Goal: Information Seeking & Learning: Understand process/instructions

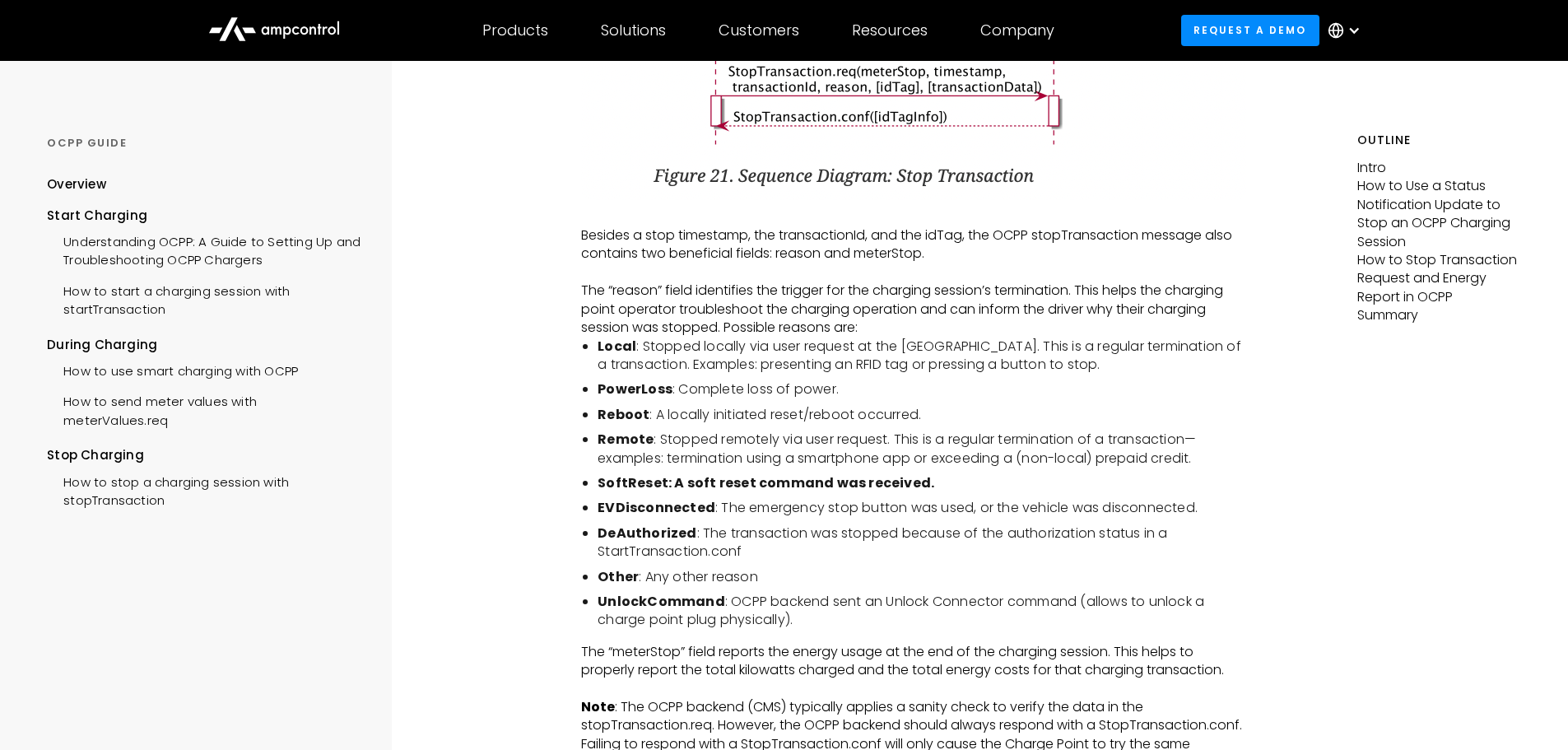
scroll to position [3294, 0]
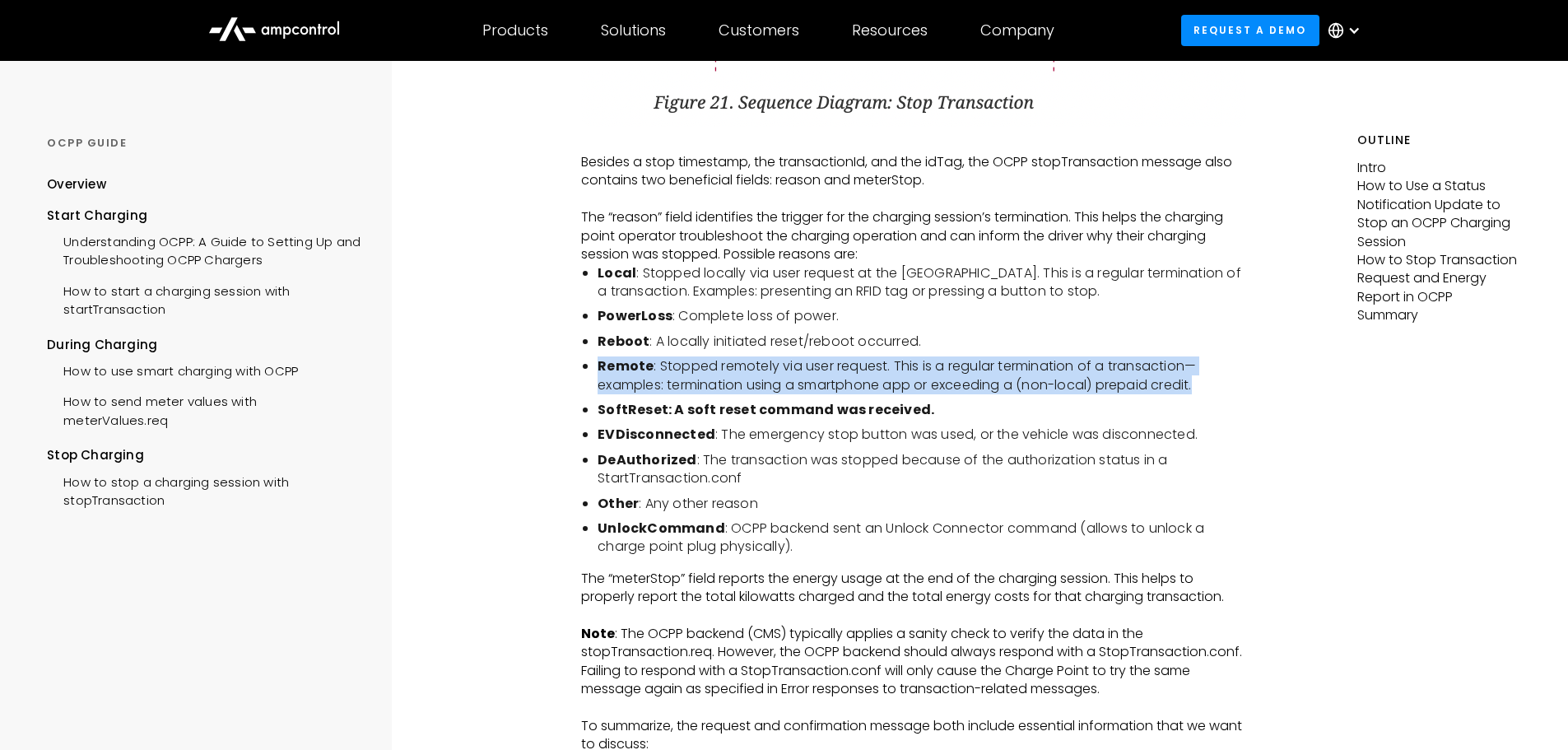
drag, startPoint x: 1205, startPoint y: 402, endPoint x: 581, endPoint y: 388, distance: 624.2
click at [581, 388] on ul "Local : Stopped locally via user request at the [GEOGRAPHIC_DATA]. This is a re…" at bounding box center [913, 411] width 665 height 293
copy li "Remote : Stopped remotely via user request. This is a regular termination of a …"
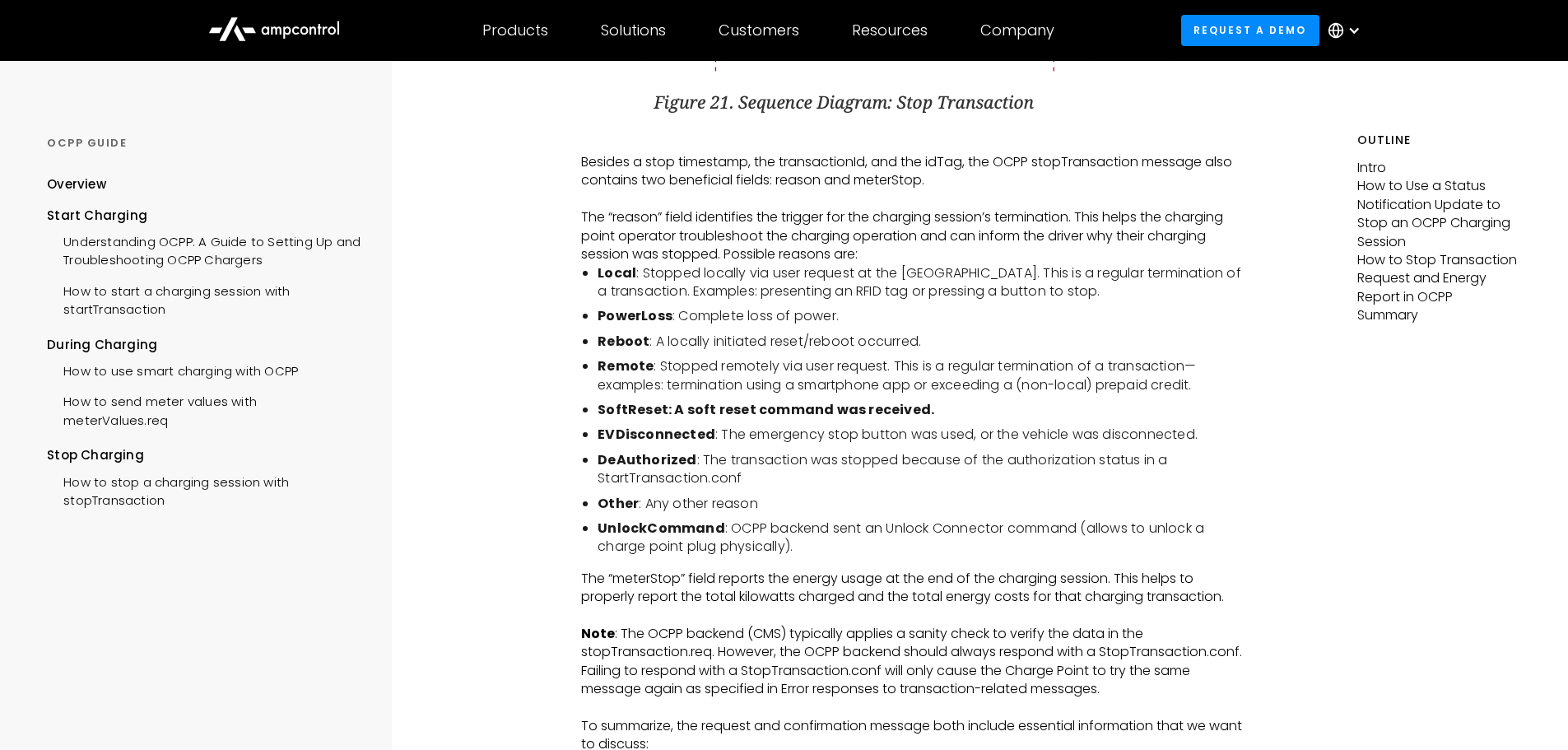
click at [987, 538] on li "UnlockCommand : OCPP backend sent an Unlock Connector command (allows to unlock…" at bounding box center [922, 538] width 649 height 37
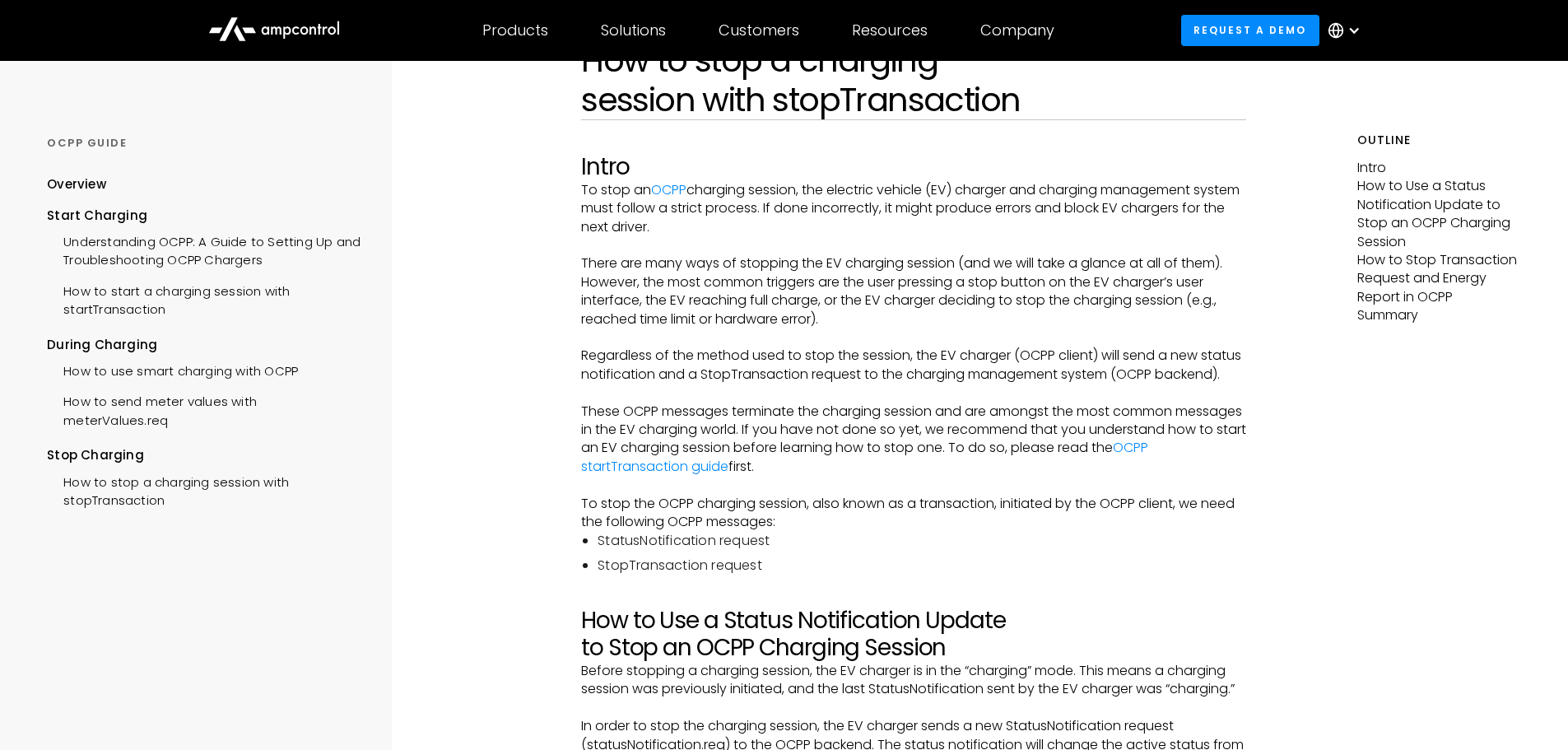
scroll to position [0, 0]
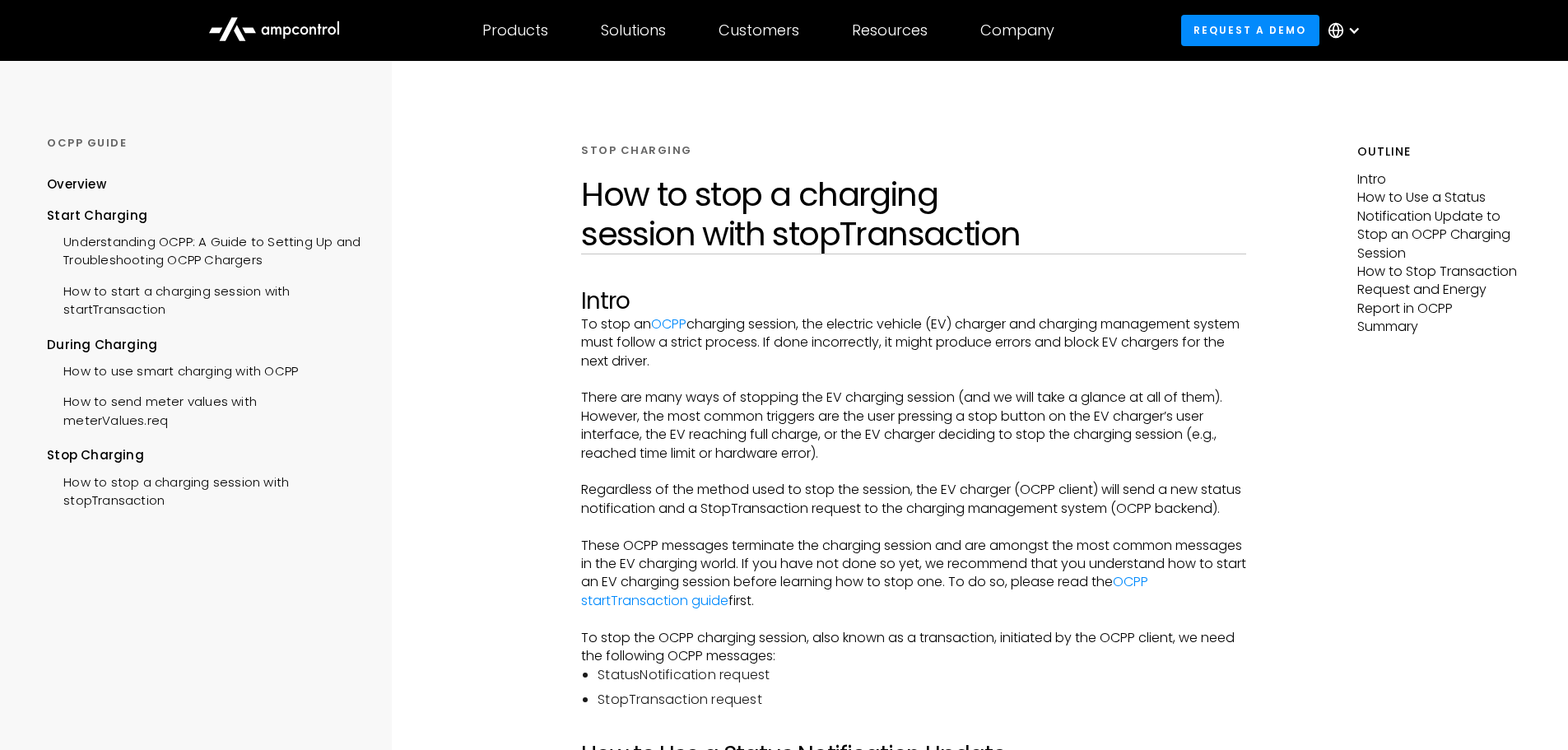
click at [692, 424] on p "There are many ways of stopping the EV charging session (and we will take a gla…" at bounding box center [913, 425] width 665 height 74
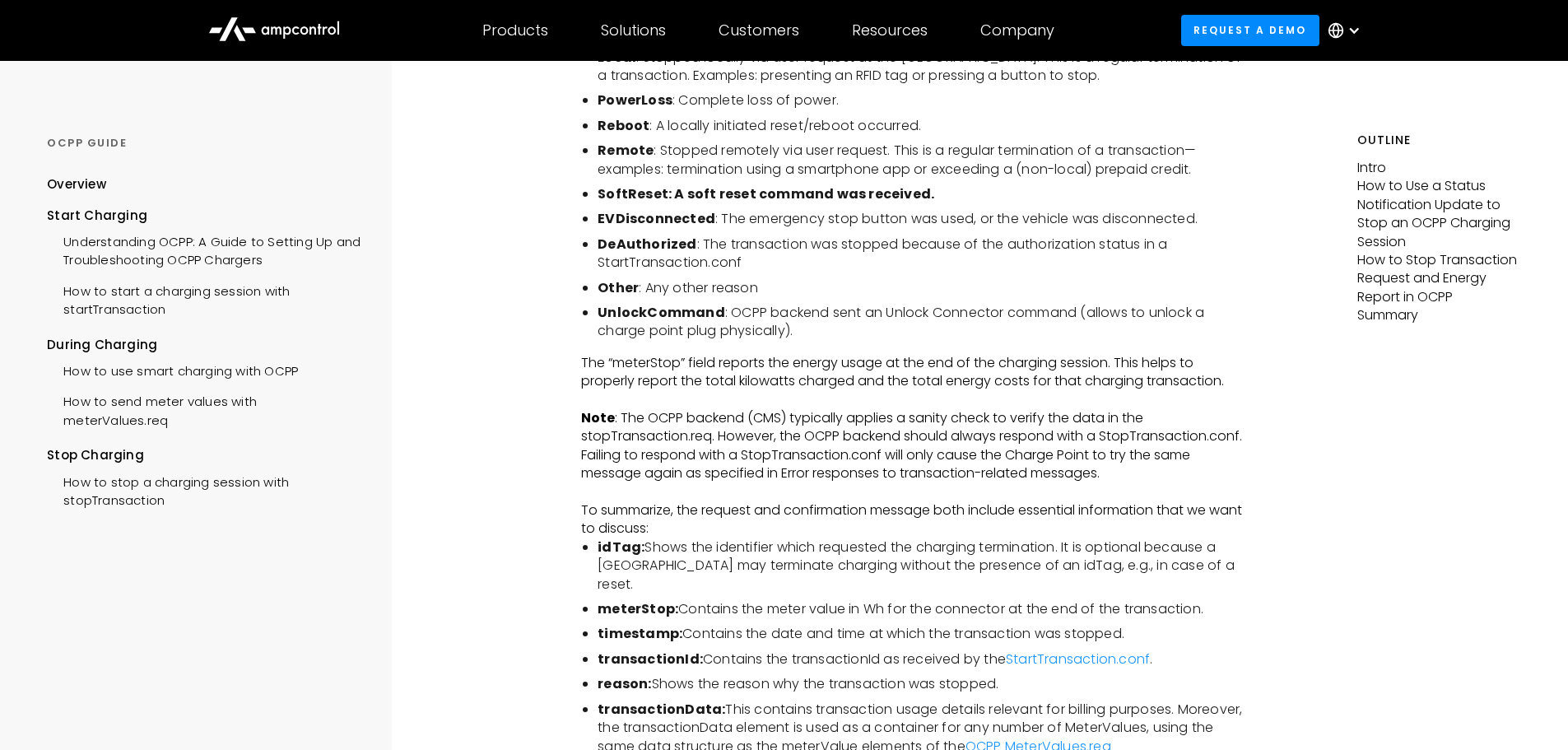
scroll to position [3458, 0]
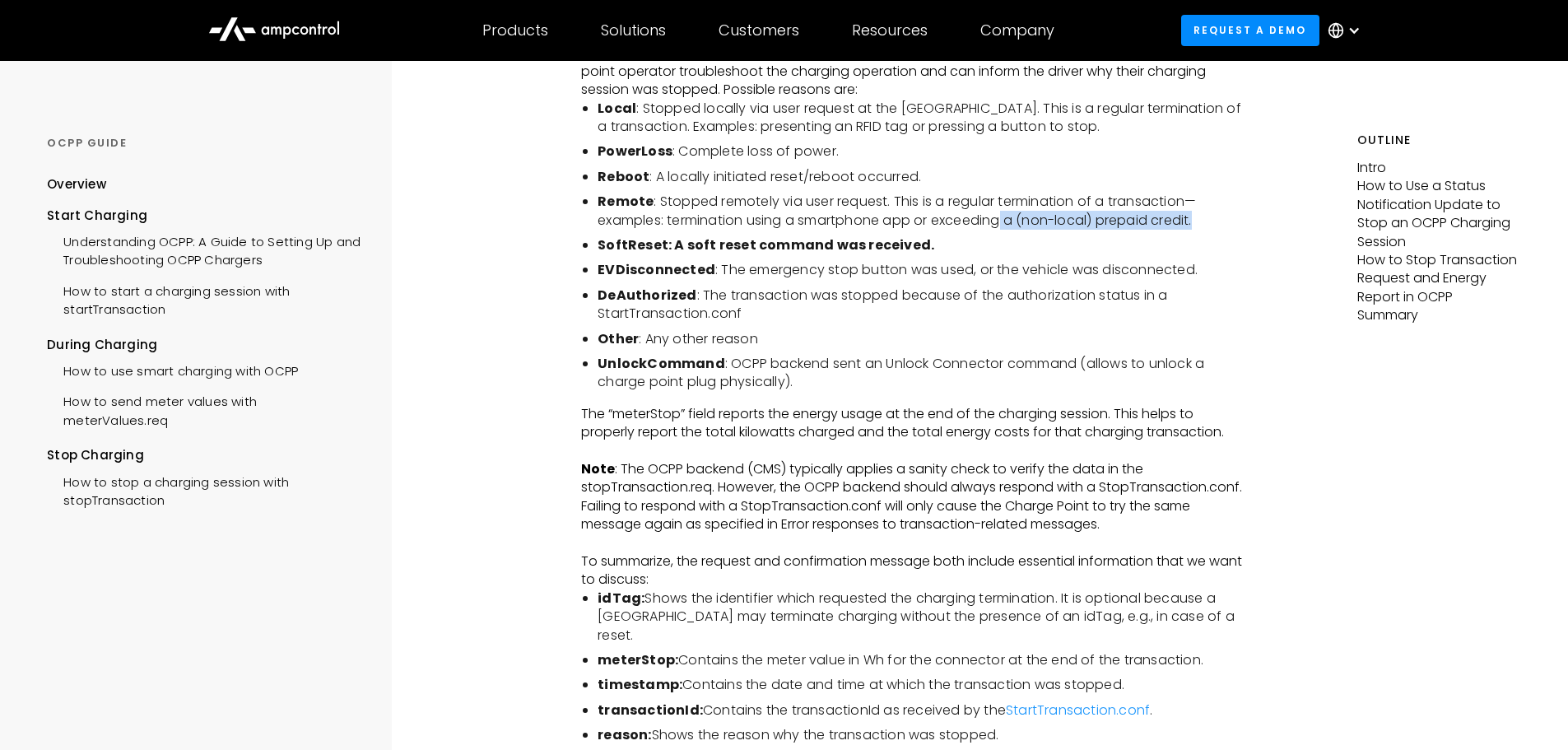
drag, startPoint x: 1007, startPoint y: 236, endPoint x: 1218, endPoint y: 236, distance: 211.0
click at [1218, 230] on li "Remote : Stopped remotely via user request. This is a regular termination of a …" at bounding box center [922, 211] width 649 height 37
click at [1150, 279] on li "EVDisconnected : The emergency stop button was used, or the vehicle was disconn…" at bounding box center [922, 269] width 649 height 18
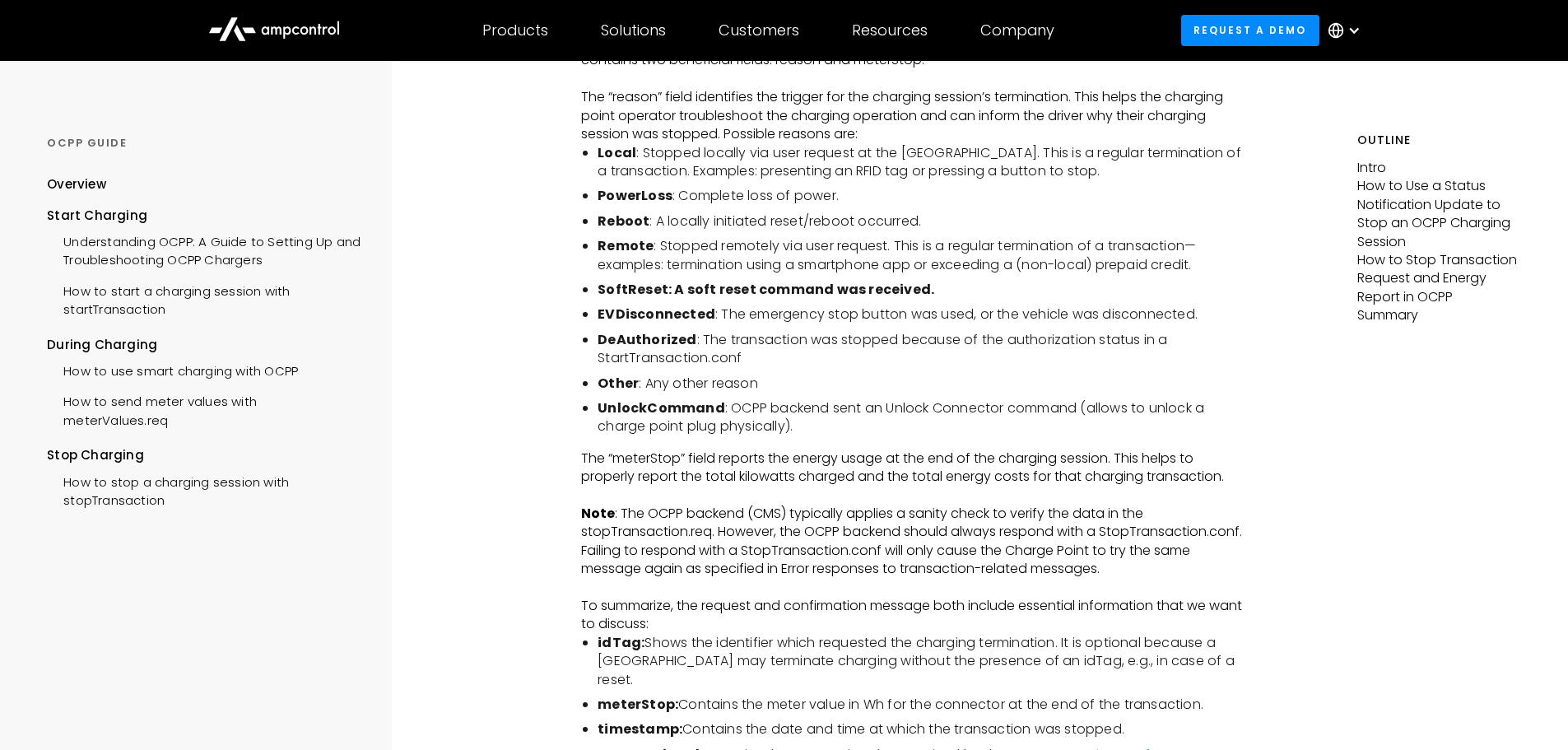
scroll to position [3211, 0]
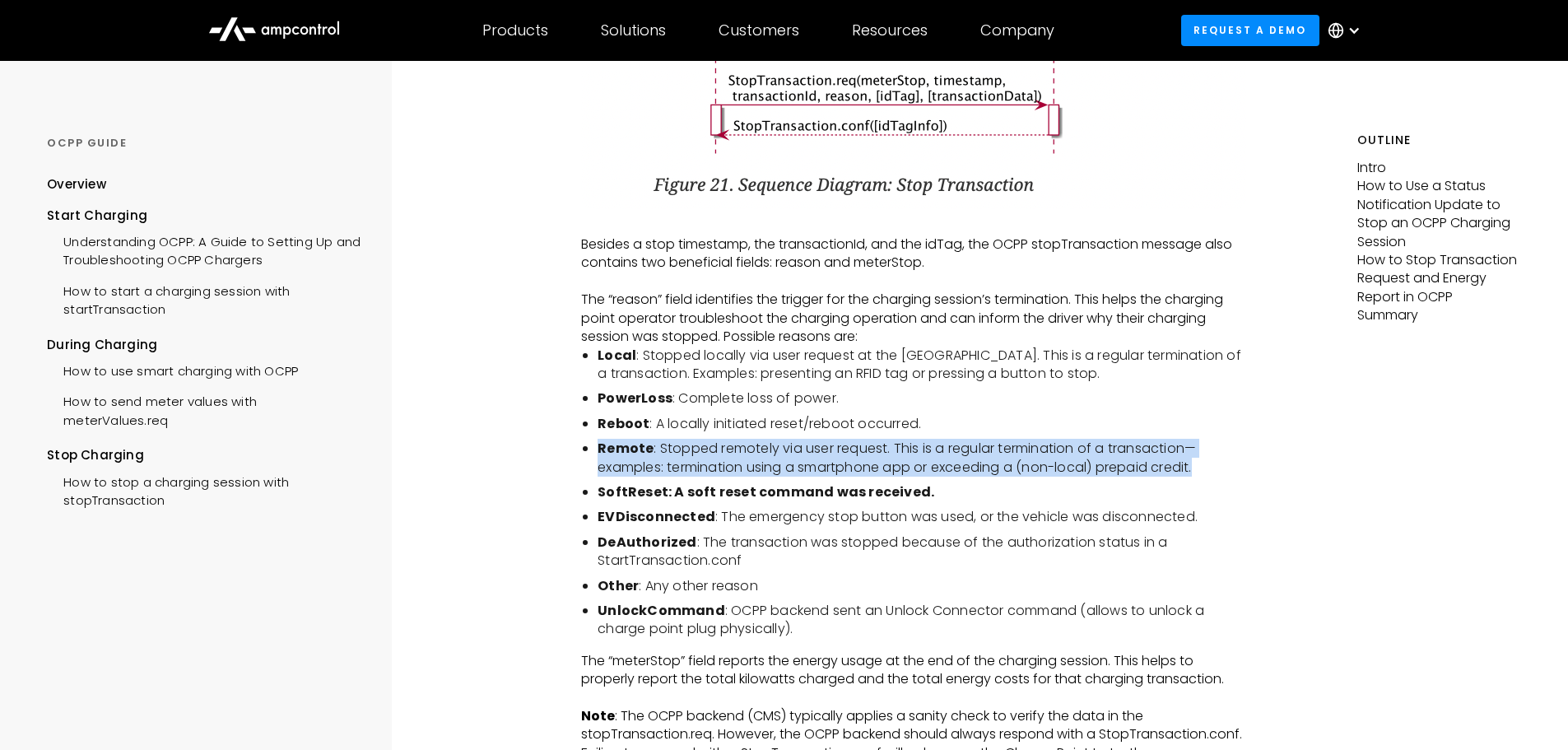
drag, startPoint x: 934, startPoint y: 484, endPoint x: 582, endPoint y: 463, distance: 352.6
click at [598, 463] on li "Remote : Stopped remotely via user request. This is a regular termination of a …" at bounding box center [922, 458] width 649 height 37
copy li "Remote : Stopped remotely via user request. This is a regular termination of a …"
